Goal: Check status: Check status

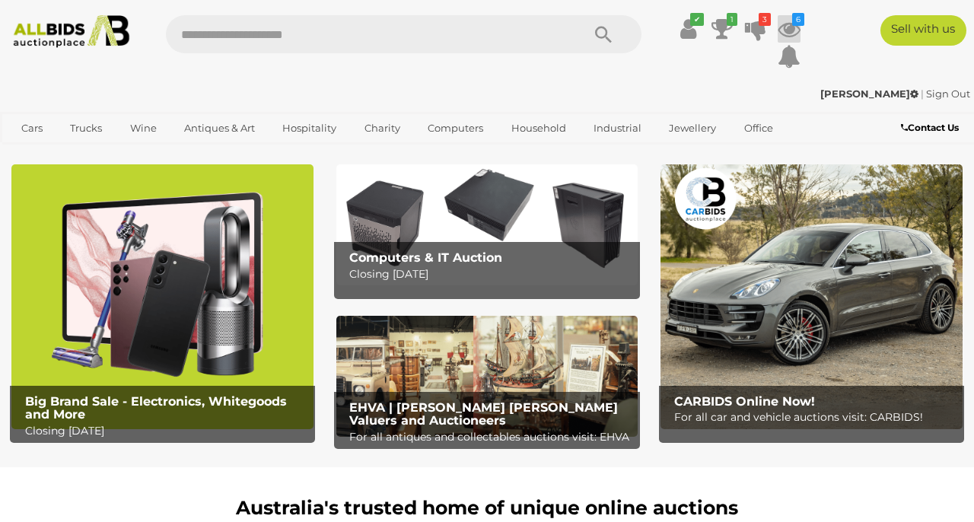
click at [786, 32] on icon at bounding box center [789, 28] width 23 height 27
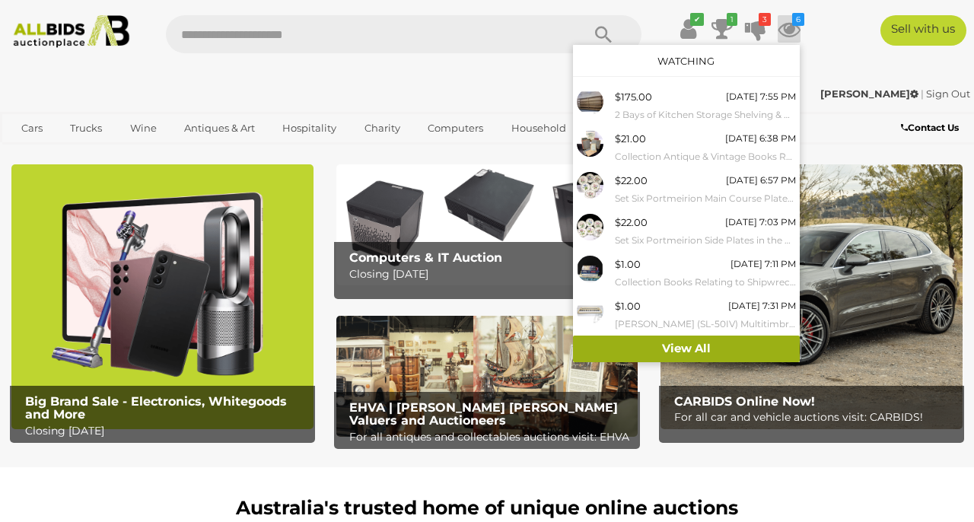
click at [723, 352] on link "View All" at bounding box center [686, 349] width 227 height 27
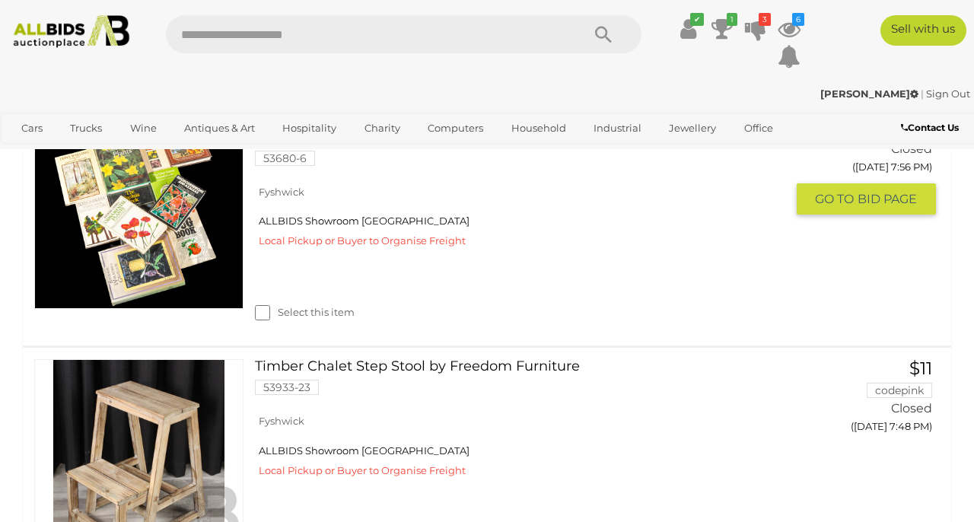
scroll to position [3608, 0]
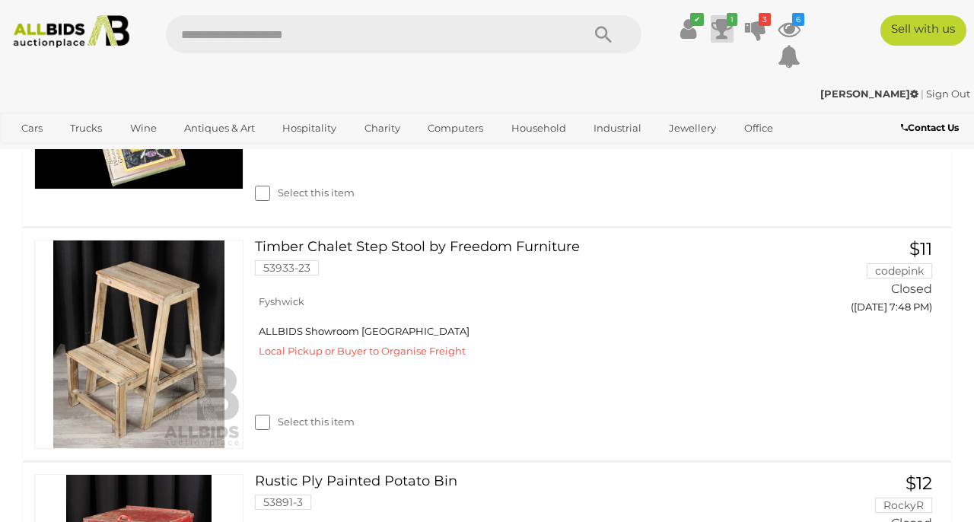
click at [722, 25] on icon at bounding box center [722, 28] width 21 height 27
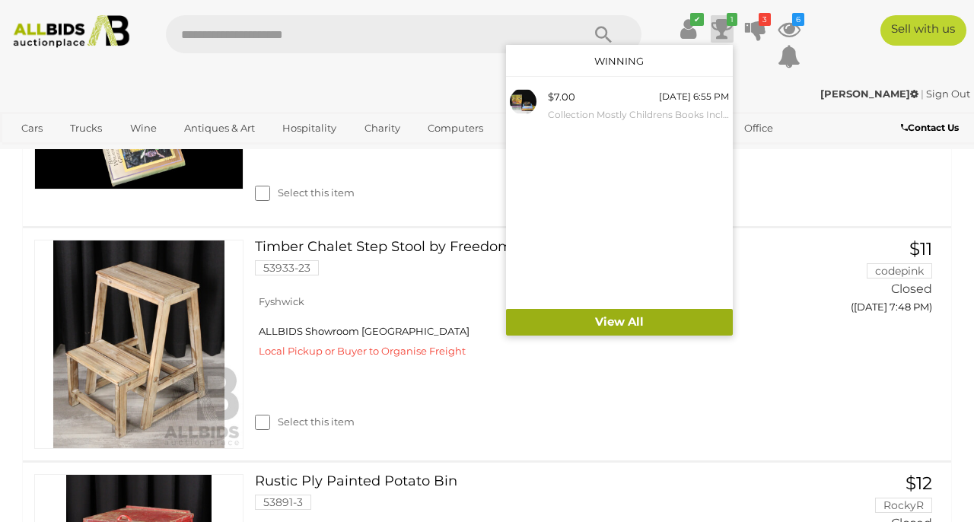
click at [658, 325] on link "View All" at bounding box center [619, 322] width 227 height 27
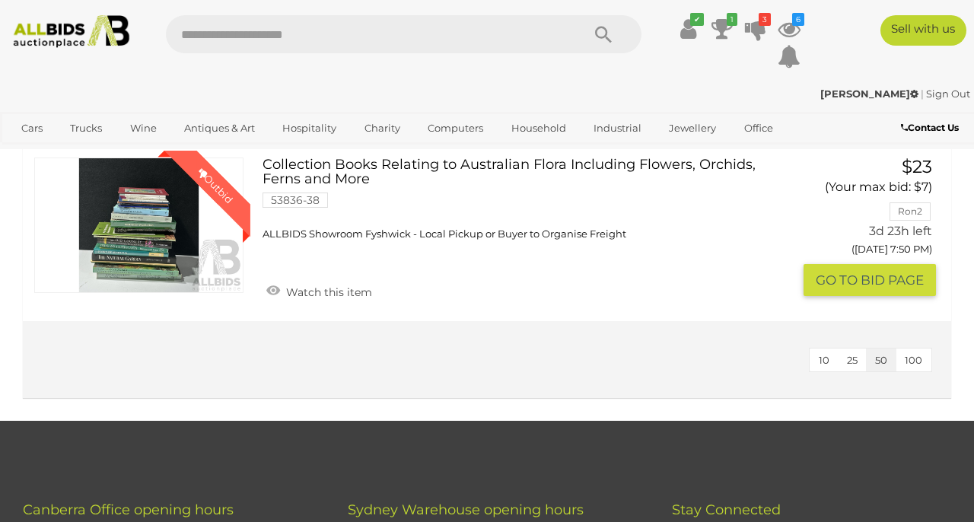
scroll to position [766, 0]
